Goal: Task Accomplishment & Management: Use online tool/utility

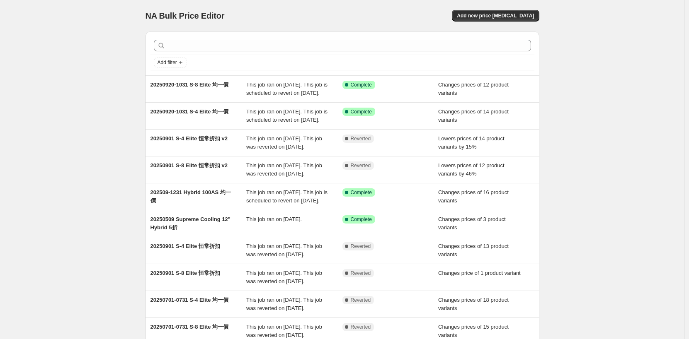
click at [634, 81] on div "NA Bulk Price Editor. This page is ready NA Bulk Price Editor Add new price [ME…" at bounding box center [342, 213] width 684 height 427
